Goal: Check status: Check status

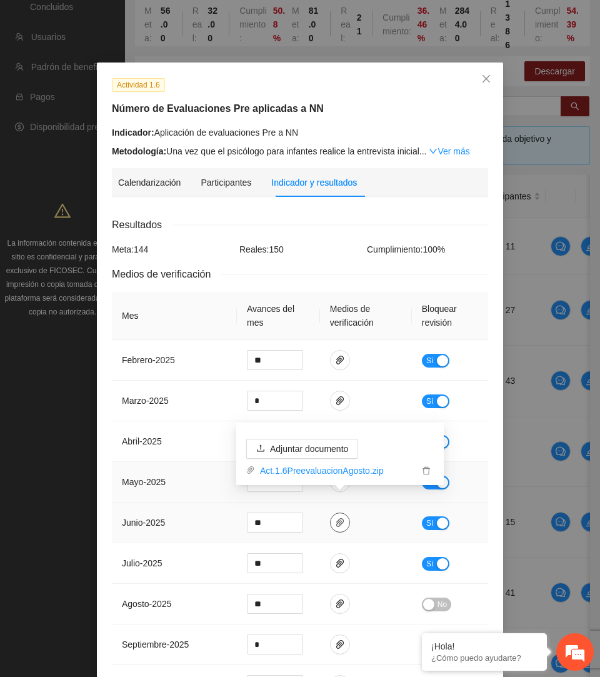
scroll to position [96, 0]
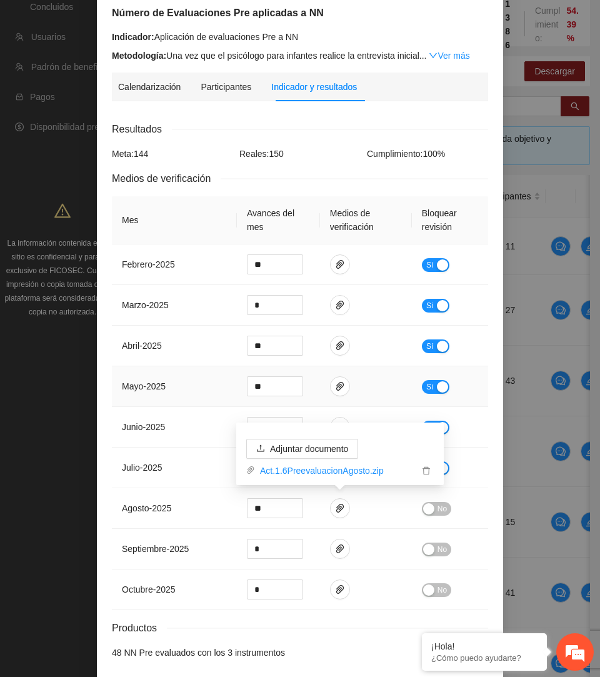
click at [391, 382] on td at bounding box center [366, 386] width 92 height 41
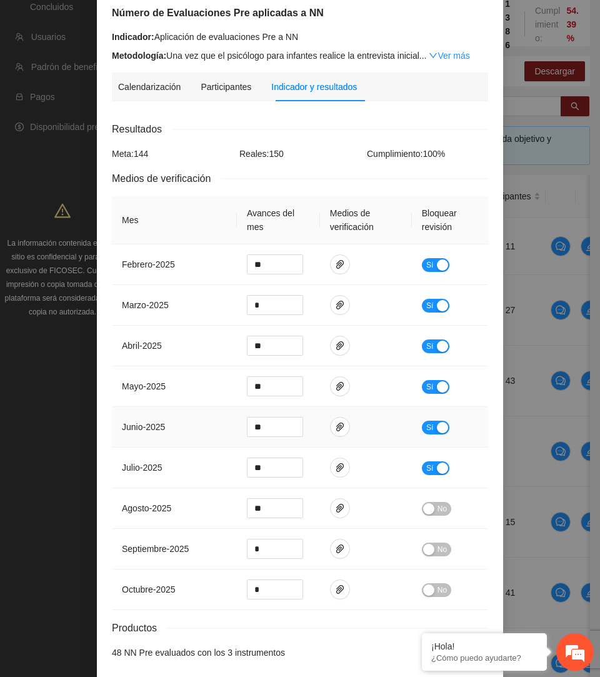
scroll to position [0, 0]
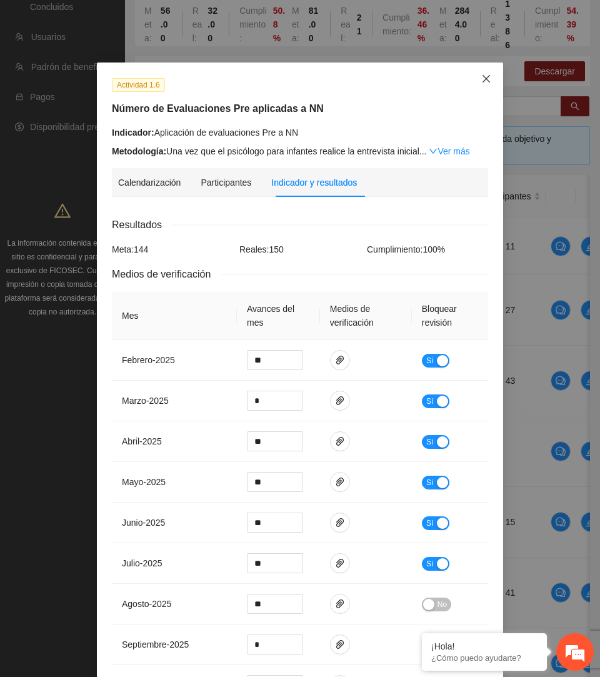
click at [492, 83] on span "Close" at bounding box center [486, 80] width 34 height 34
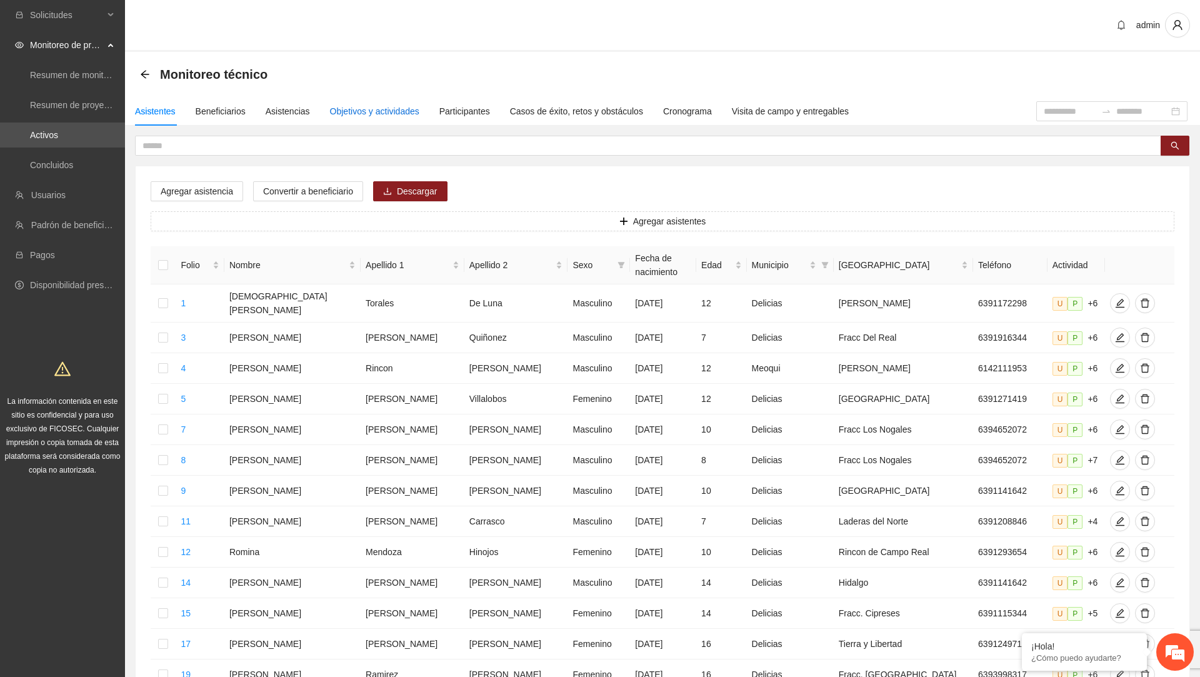
click at [353, 110] on div "Objetivos y actividades" at bounding box center [374, 111] width 89 height 14
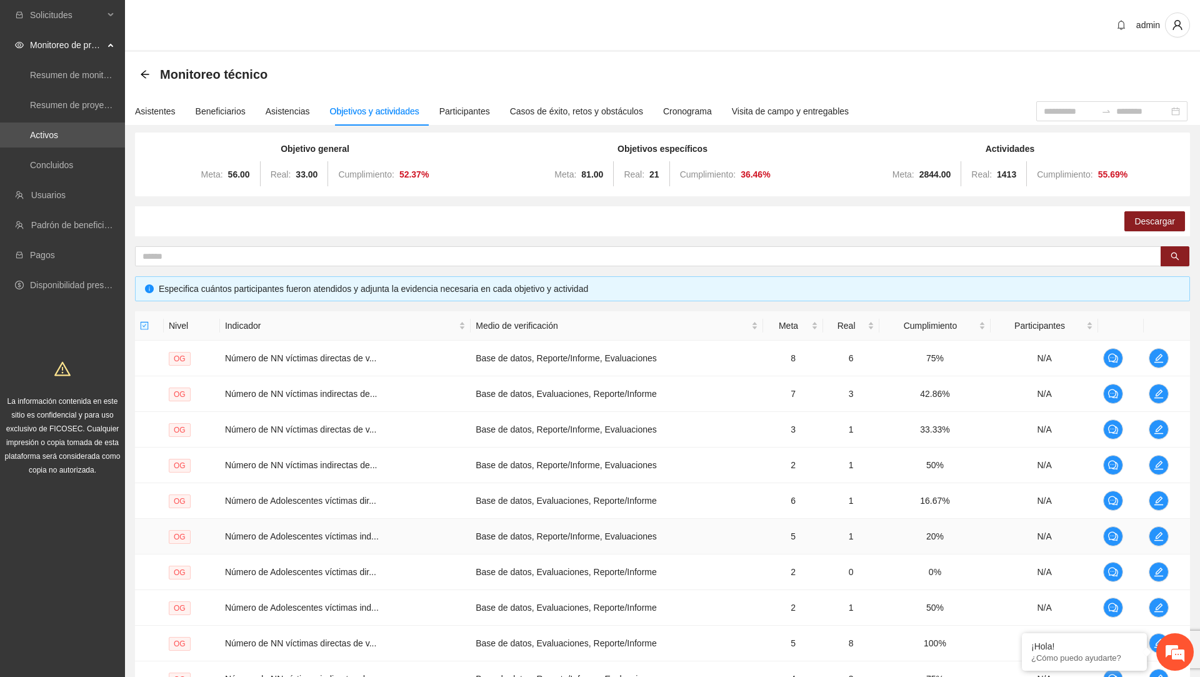
scroll to position [138, 0]
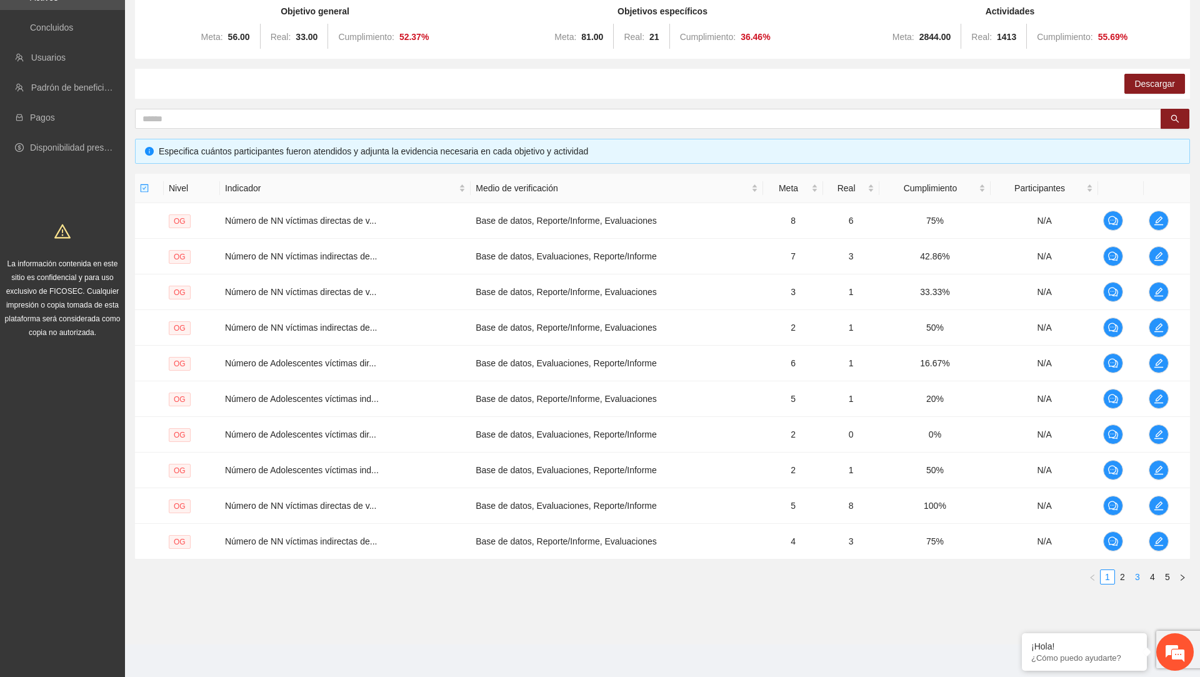
click at [599, 576] on link "3" at bounding box center [1138, 577] width 14 height 14
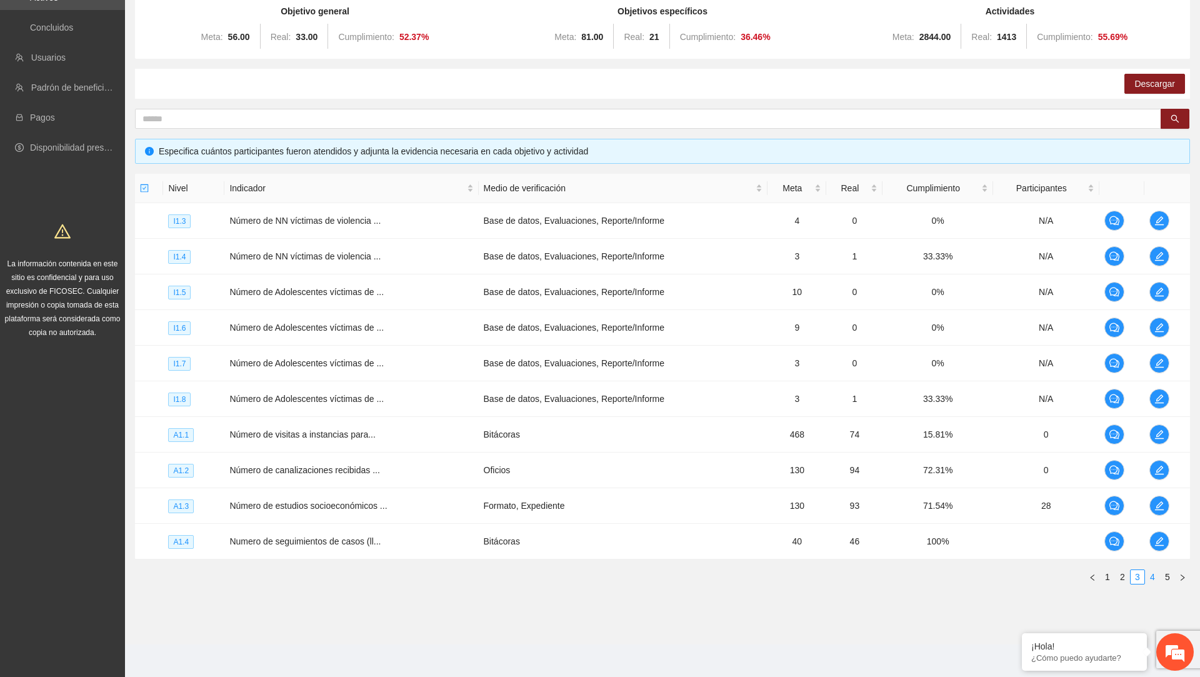
click at [599, 576] on link "4" at bounding box center [1153, 577] width 14 height 14
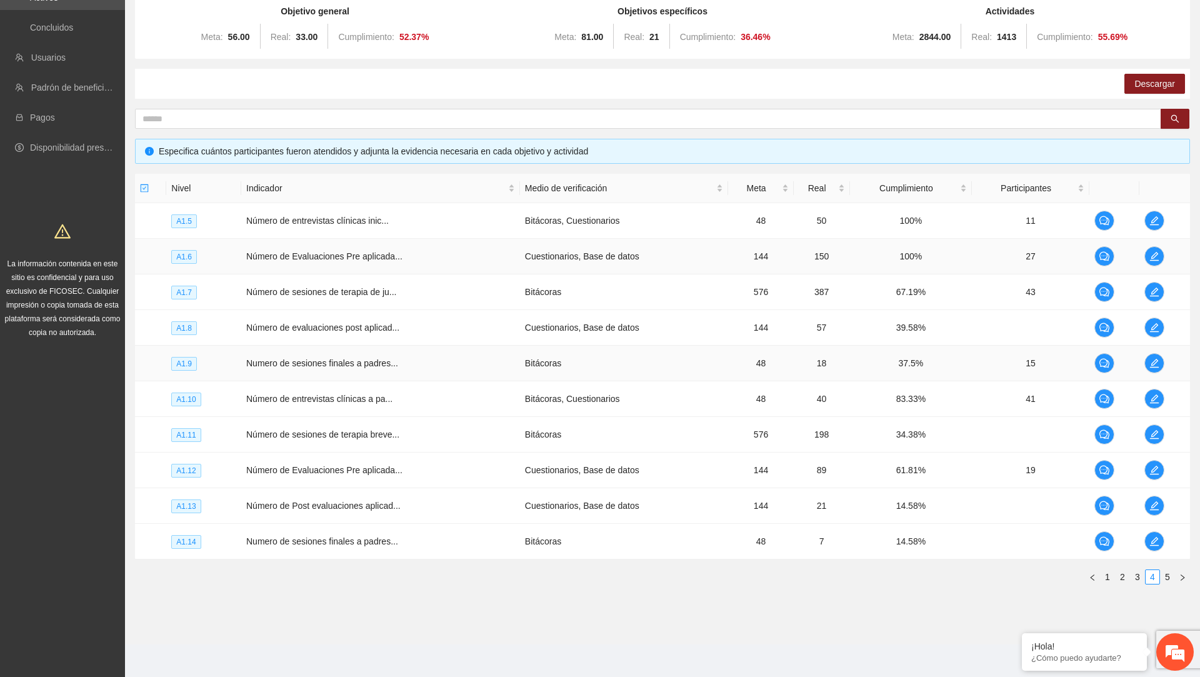
scroll to position [0, 0]
click at [599, 253] on icon "edit" at bounding box center [1154, 256] width 10 height 10
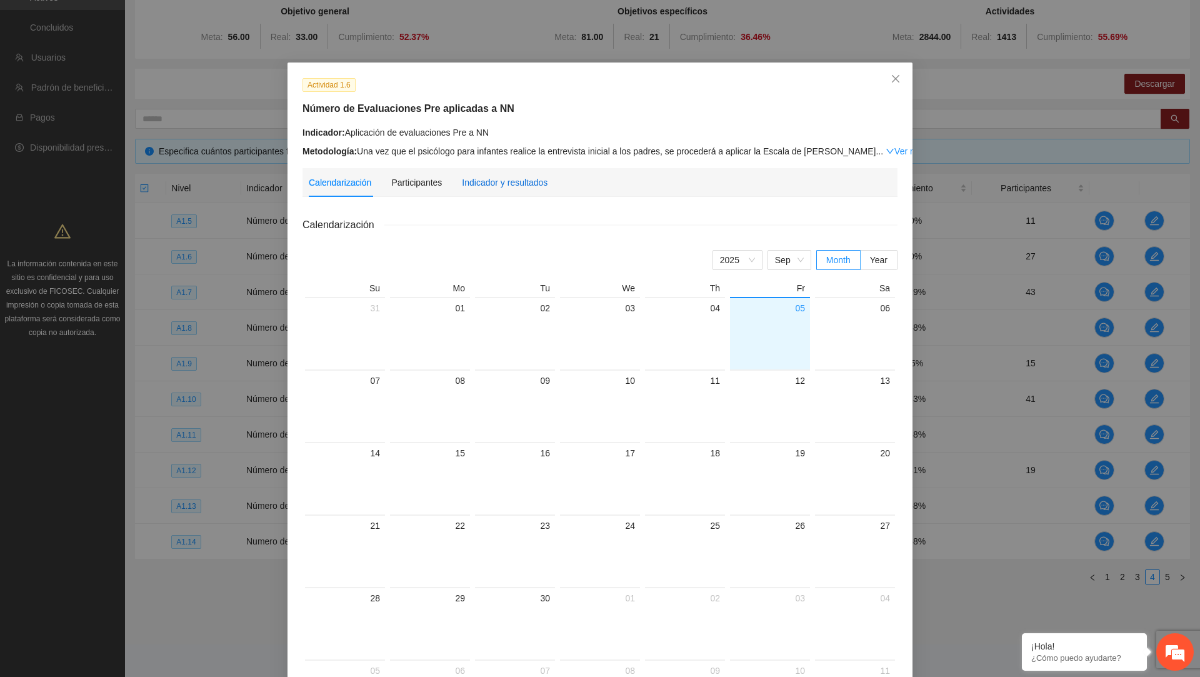
click at [541, 176] on div "Indicador y resultados" at bounding box center [505, 183] width 86 height 14
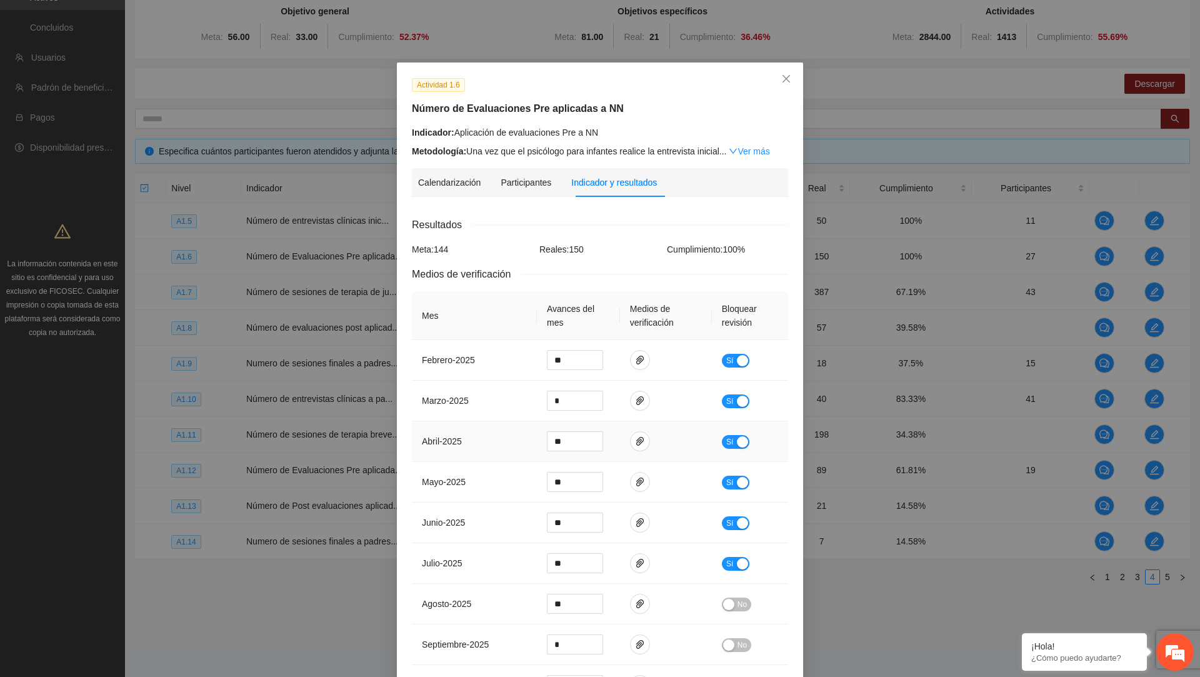
scroll to position [148, 0]
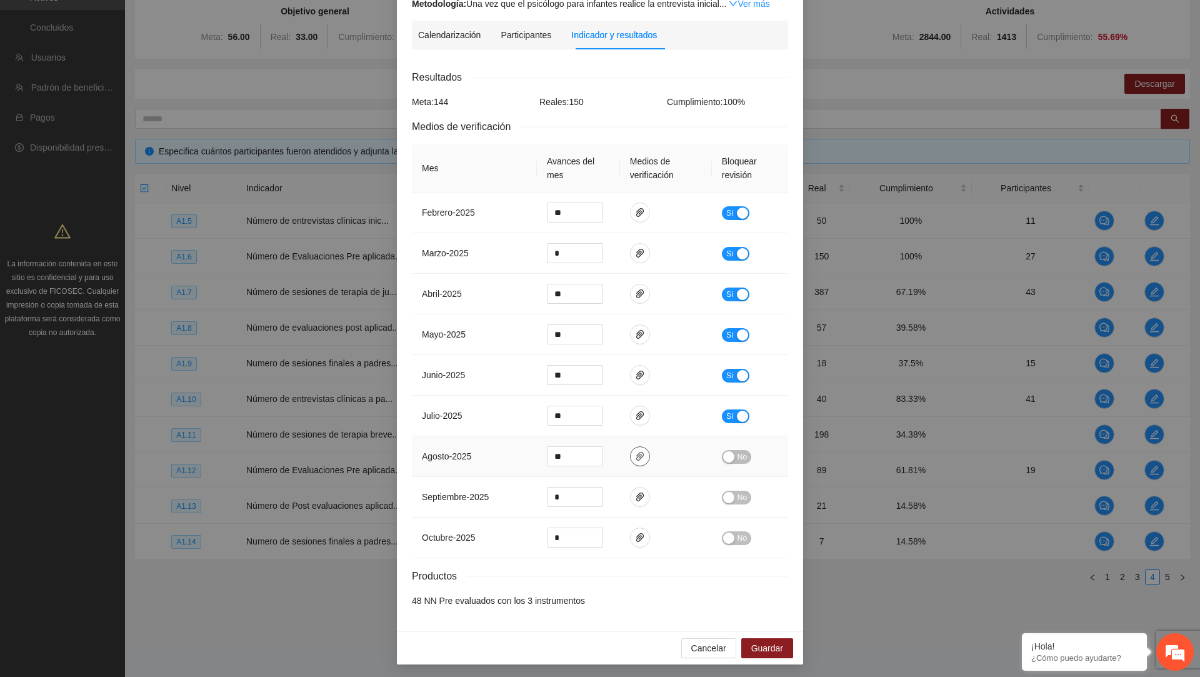
click at [599, 456] on icon "paper-clip" at bounding box center [640, 456] width 10 height 10
click at [599, 398] on icon "delete" at bounding box center [726, 398] width 9 height 9
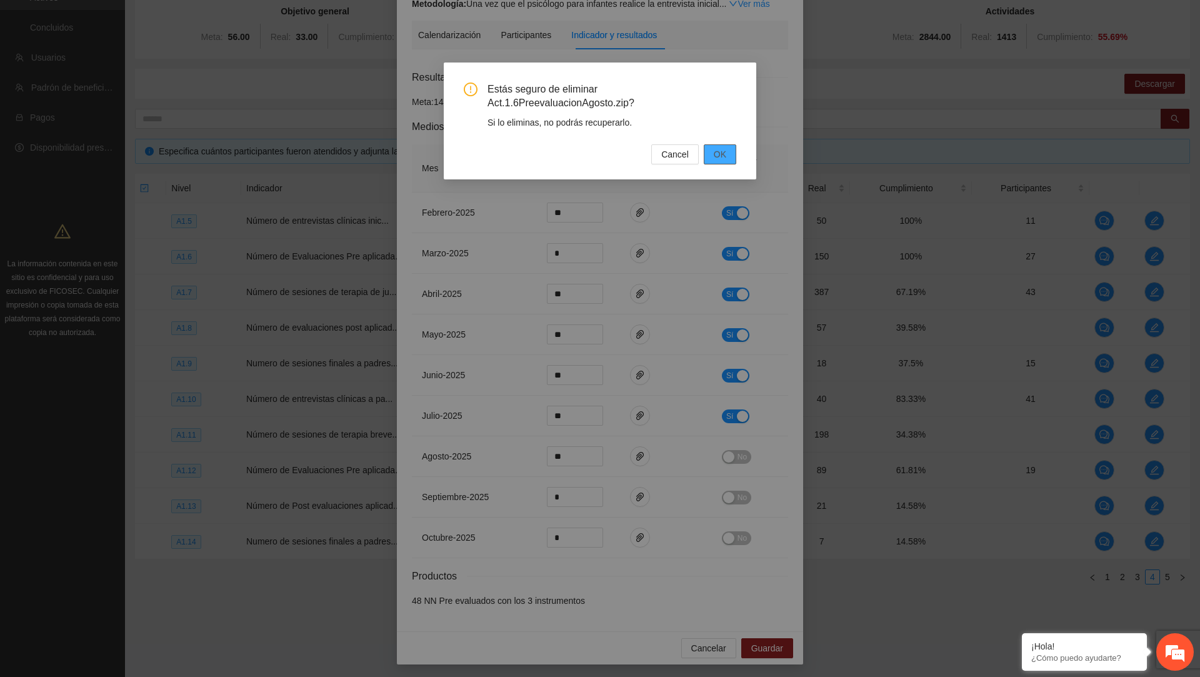
click at [599, 151] on span "OK" at bounding box center [720, 155] width 13 height 14
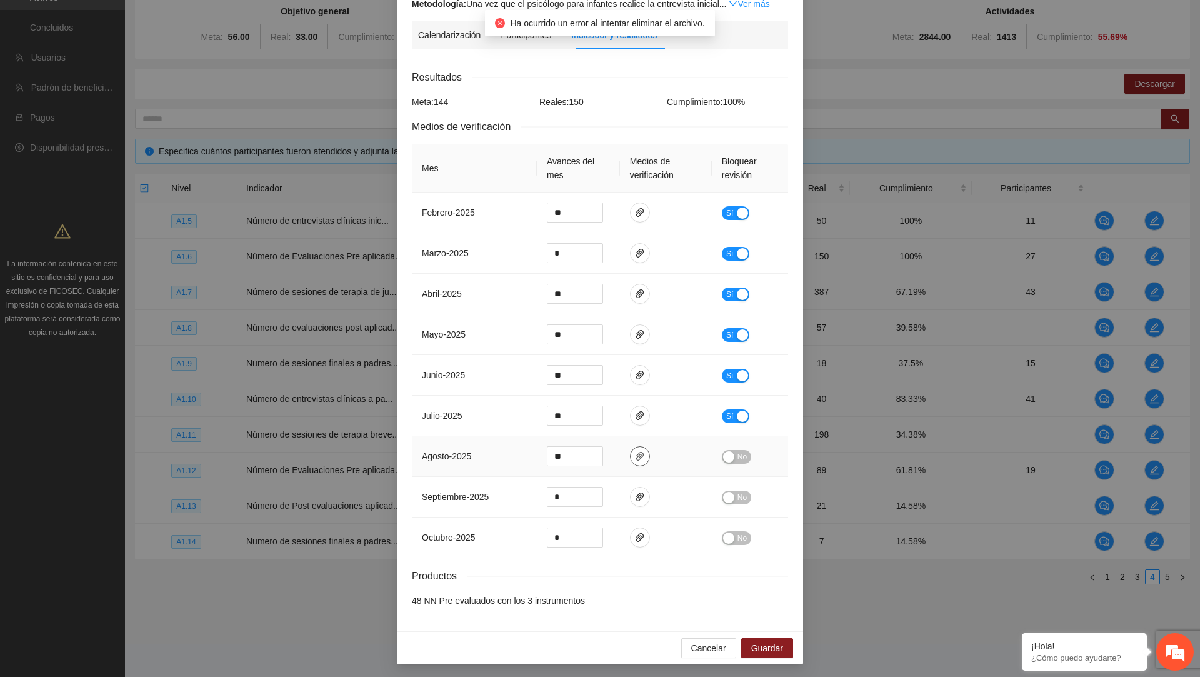
click at [599, 452] on icon "paper-clip" at bounding box center [640, 456] width 8 height 9
click at [599, 420] on icon "delete" at bounding box center [726, 417] width 9 height 9
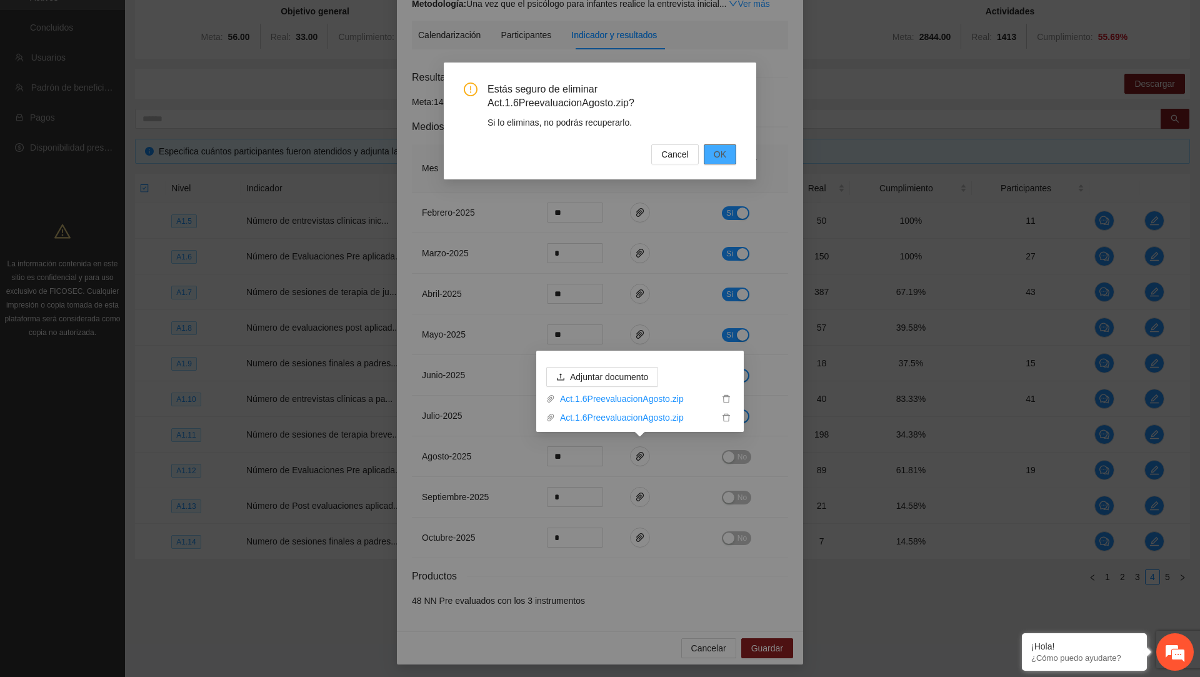
click at [599, 157] on button "OK" at bounding box center [720, 154] width 33 height 20
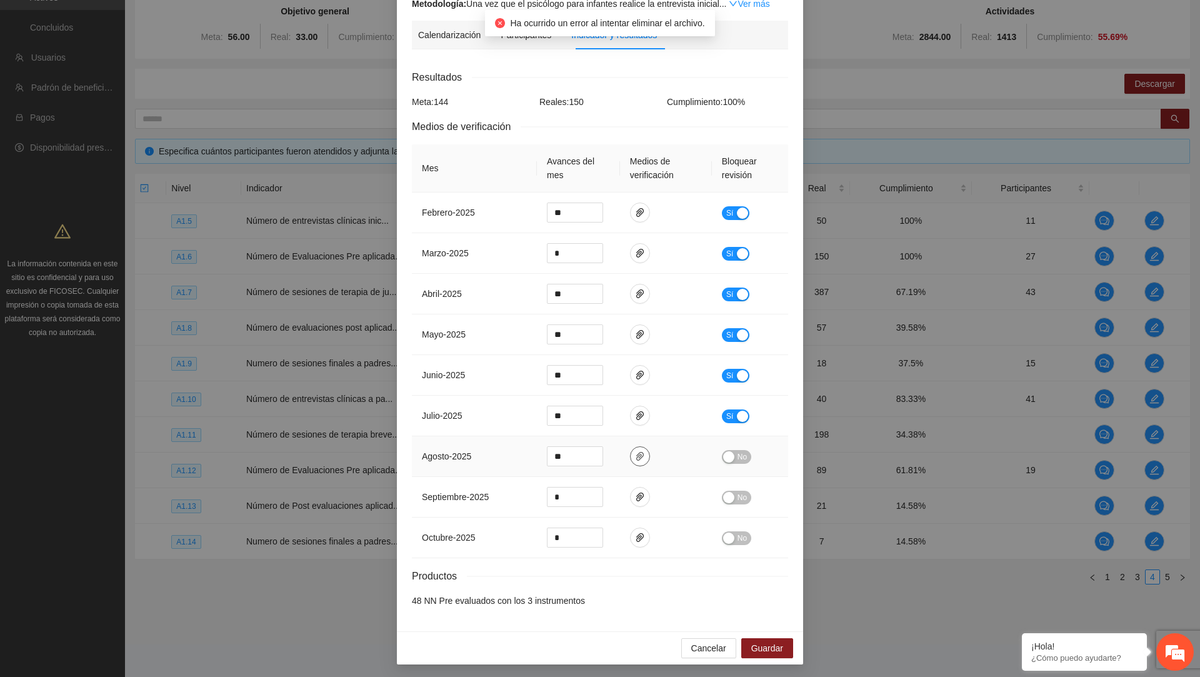
click at [599, 458] on icon "paper-clip" at bounding box center [640, 456] width 10 height 10
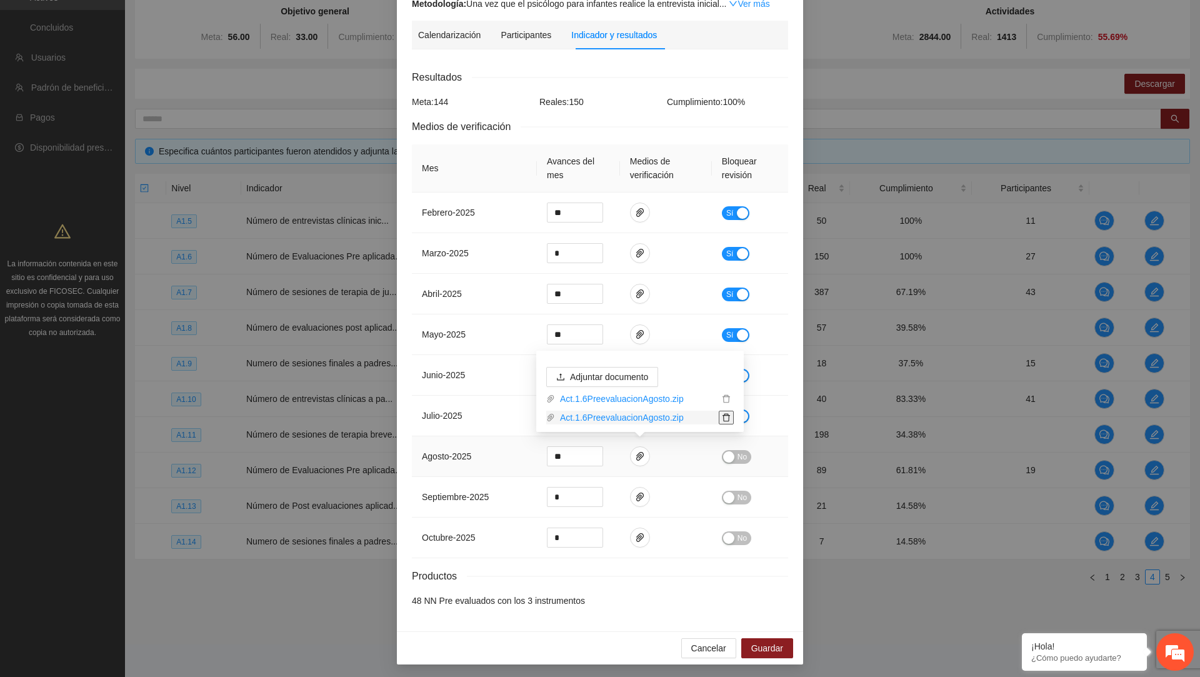
click at [599, 418] on icon "delete" at bounding box center [726, 417] width 9 height 9
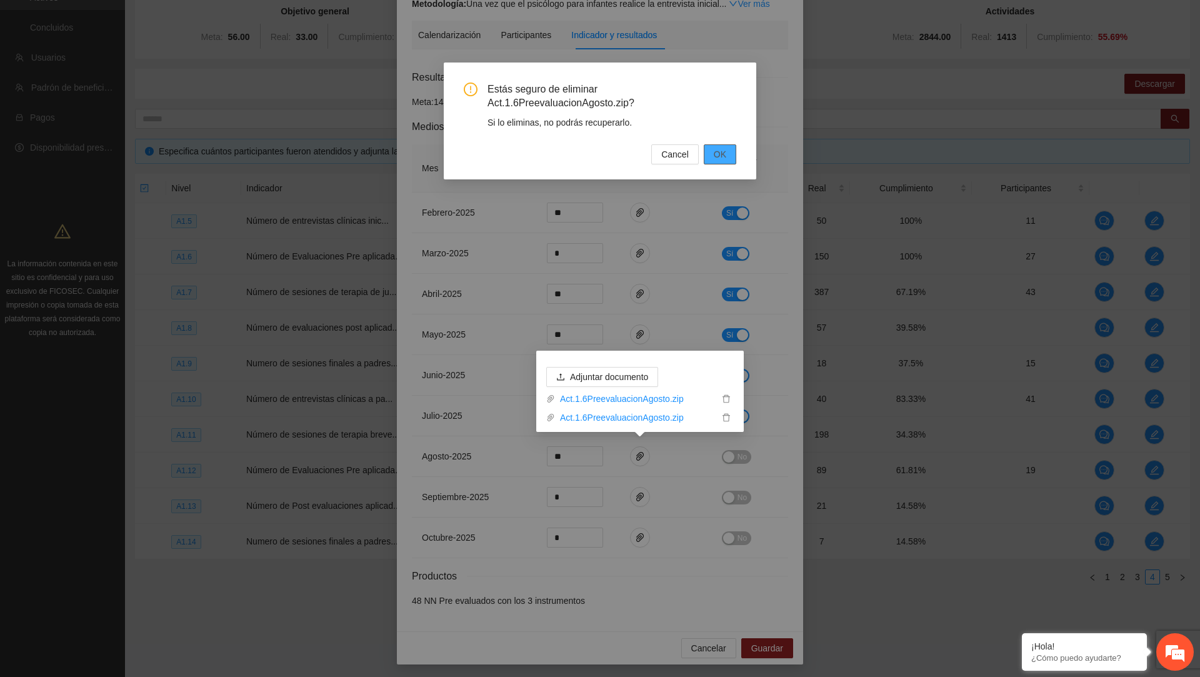
click at [599, 152] on span "OK" at bounding box center [720, 155] width 13 height 14
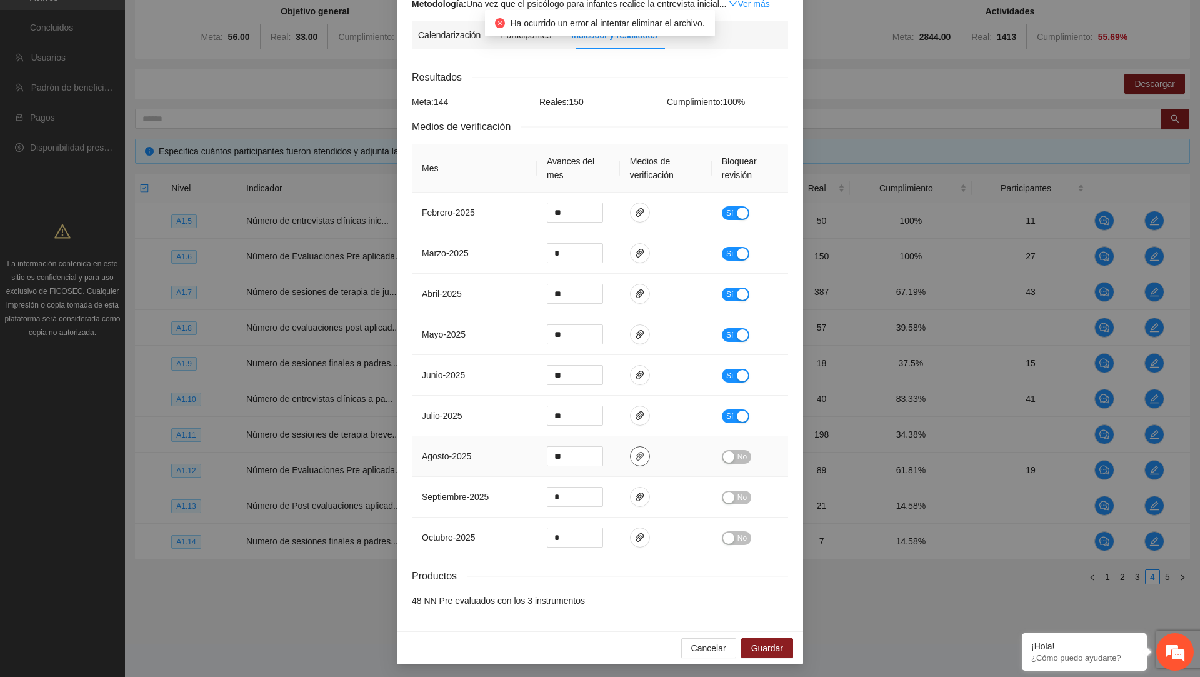
click at [599, 455] on icon "paper-clip" at bounding box center [640, 456] width 10 height 10
click at [599, 402] on icon "delete" at bounding box center [727, 399] width 8 height 8
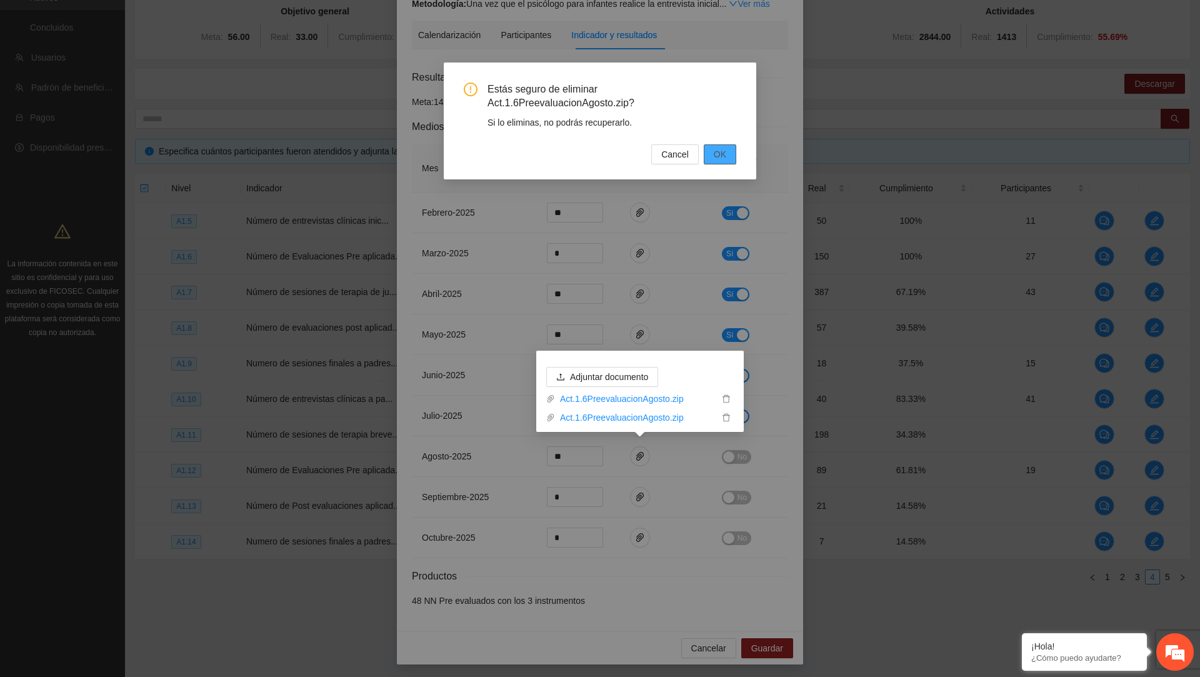
click at [599, 154] on span "OK" at bounding box center [720, 155] width 13 height 14
